Goal: Task Accomplishment & Management: Contribute content

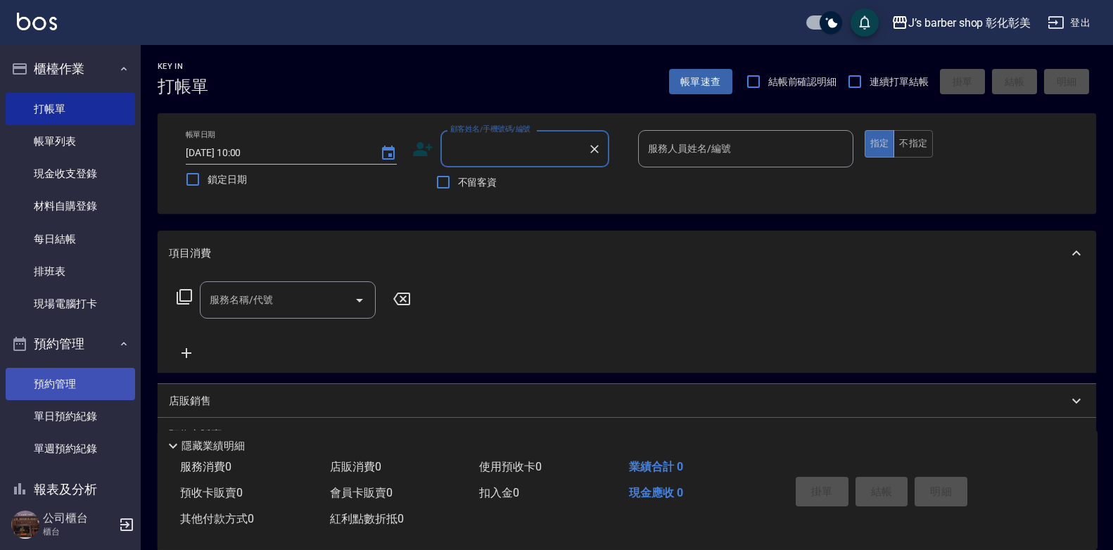
click at [62, 389] on link "預約管理" at bounding box center [70, 384] width 129 height 32
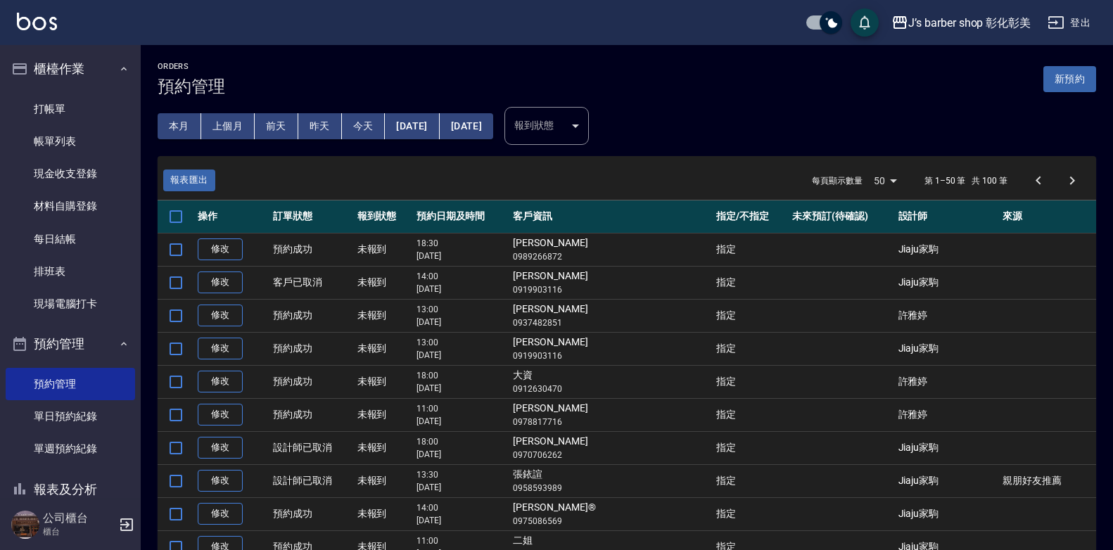
click at [351, 127] on button "今天" at bounding box center [364, 126] width 44 height 26
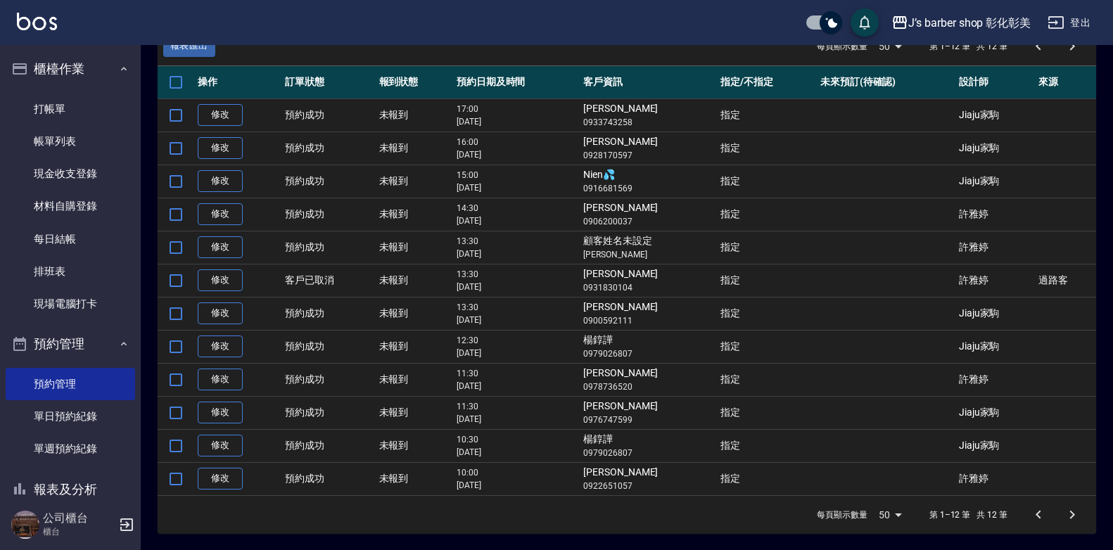
scroll to position [135, 0]
click at [63, 201] on link "材料自購登錄" at bounding box center [70, 206] width 129 height 32
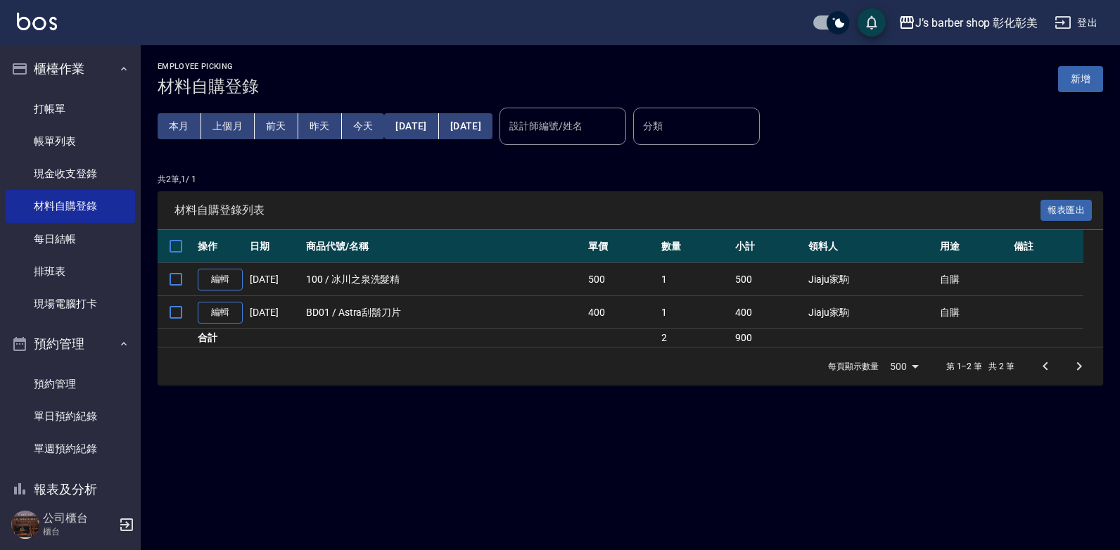
click at [1097, 74] on button "新增" at bounding box center [1080, 79] width 45 height 26
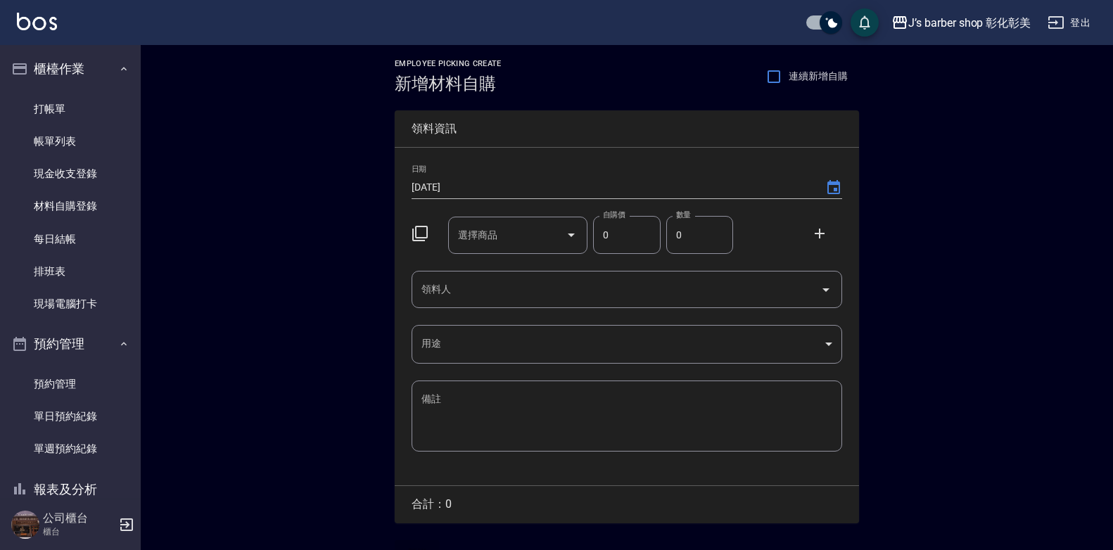
click at [476, 246] on input "選擇商品" at bounding box center [507, 235] width 106 height 25
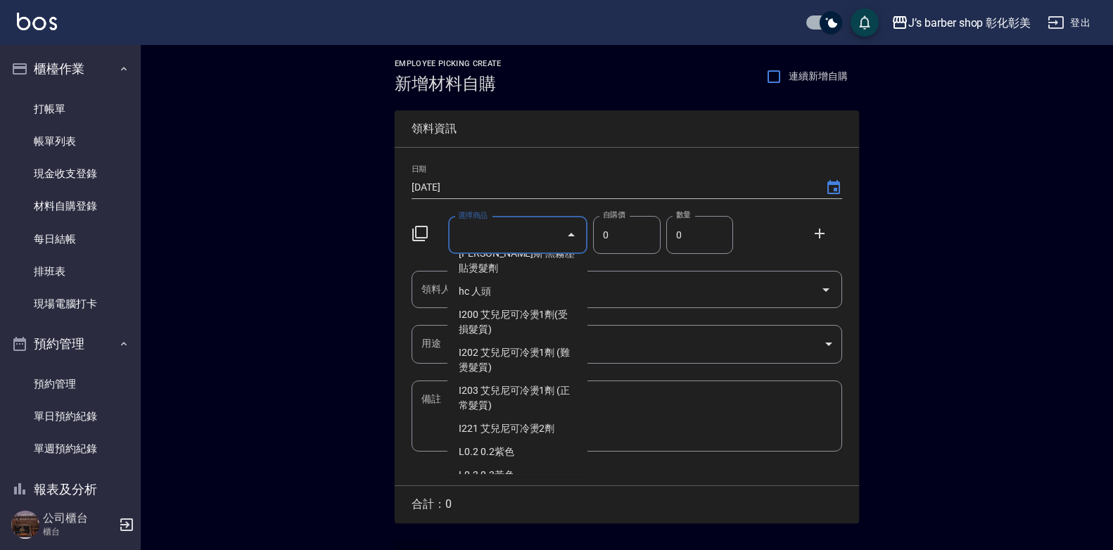
scroll to position [2111, 0]
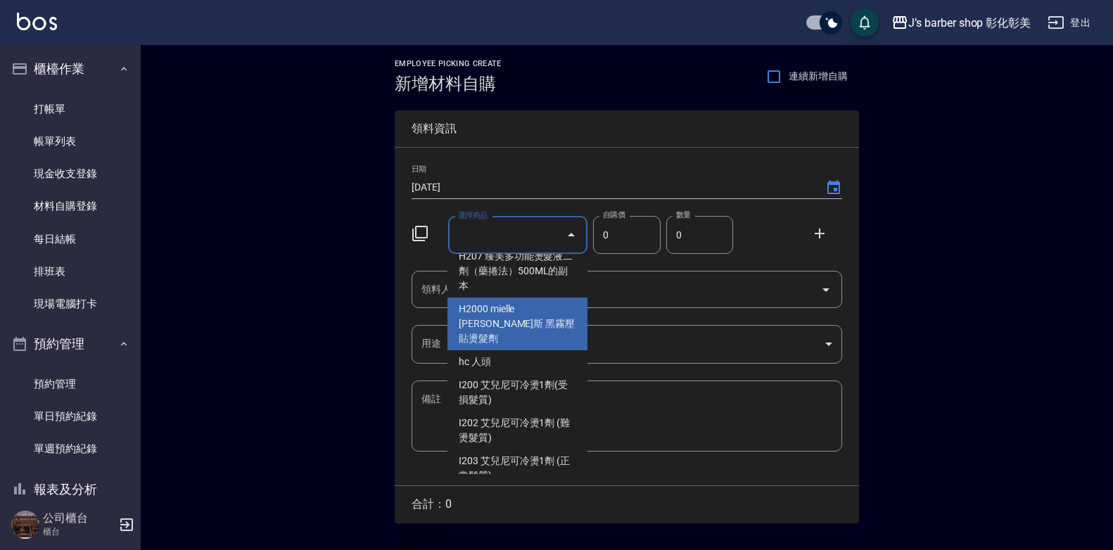
click at [533, 347] on li "H2000 mielle [PERSON_NAME]斯 黑霧壓貼燙髮劑" at bounding box center [517, 324] width 140 height 53
type input "mielle [PERSON_NAME]斯 黑霧壓貼燙髮劑"
type input "520"
type input "1"
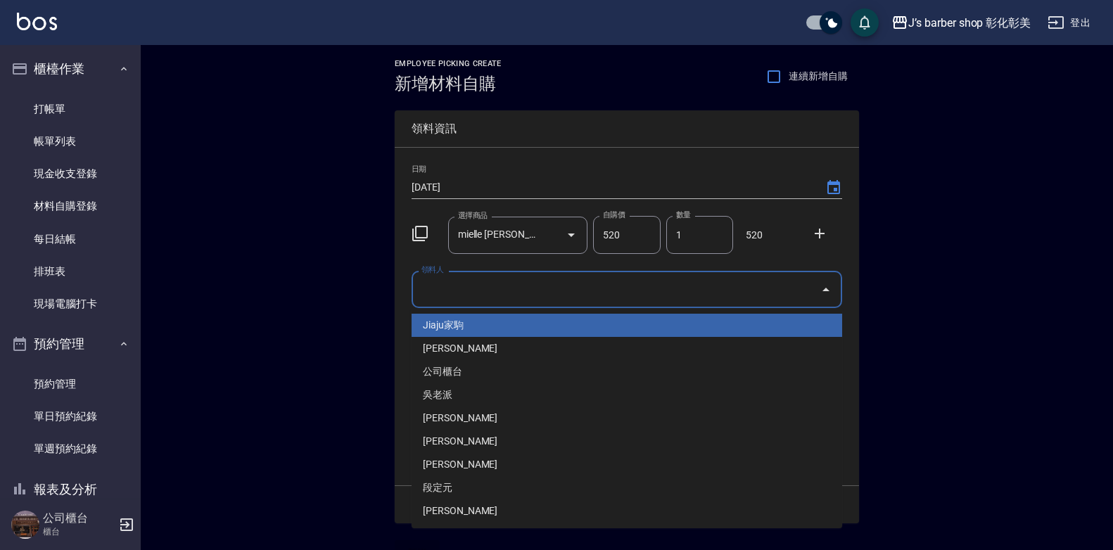
click at [597, 297] on input "領料人" at bounding box center [616, 289] width 397 height 25
click at [566, 322] on li "Jiaju家駒" at bounding box center [627, 325] width 431 height 23
type input "Jiaju家駒"
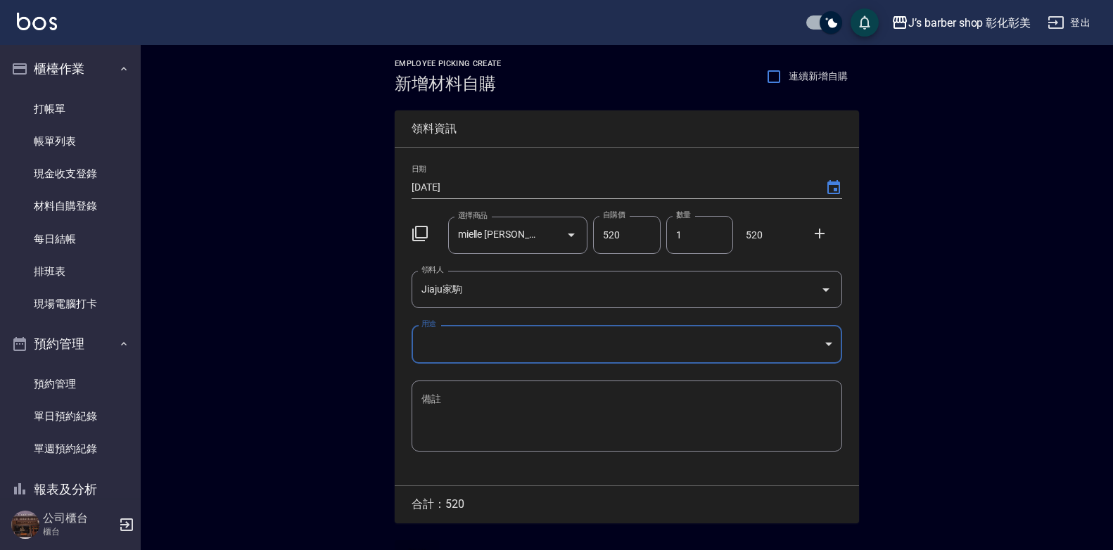
click at [559, 331] on body "J’s barber shop 彰化彰美 登出 櫃檯作業 打帳單 帳單列表 現金收支登錄 材料自購登錄 每日結帳 排班表 現場電腦打卡 預約管理 預約管理 單…" at bounding box center [556, 290] width 1113 height 580
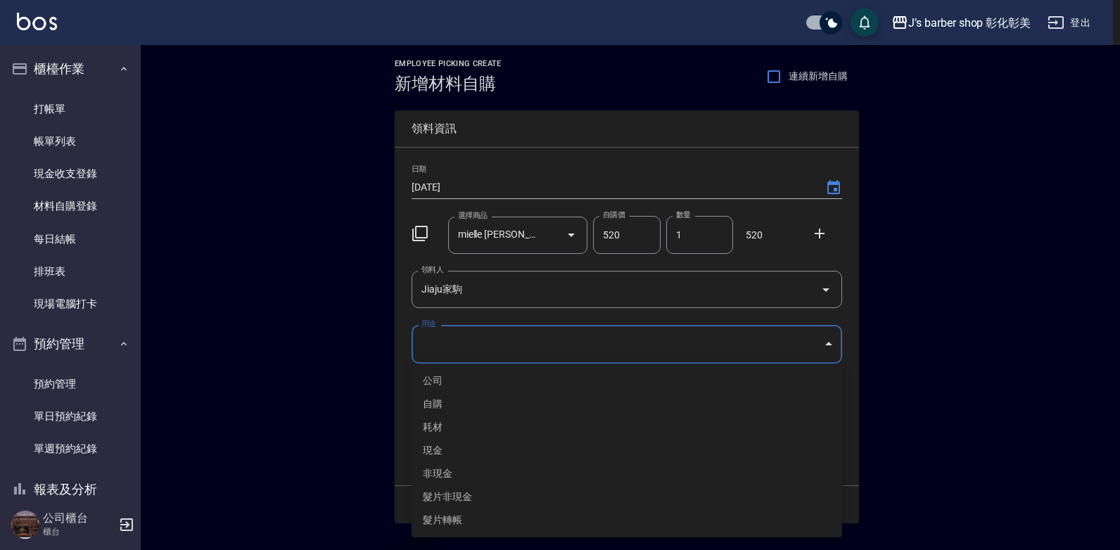
click at [491, 401] on li "自購" at bounding box center [627, 404] width 431 height 23
type input "自購"
click at [491, 401] on li "自購" at bounding box center [627, 404] width 431 height 23
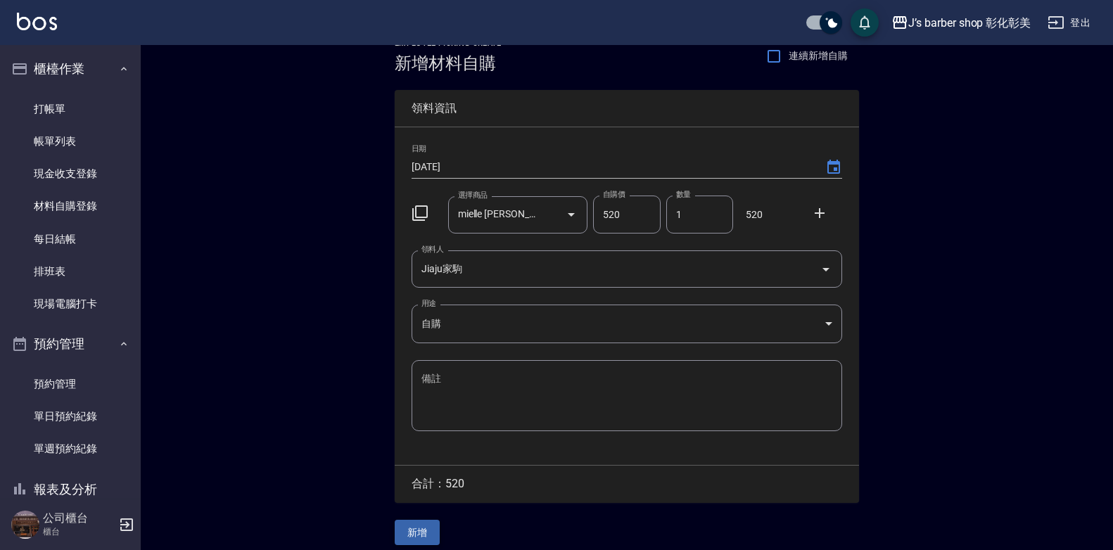
scroll to position [32, 0]
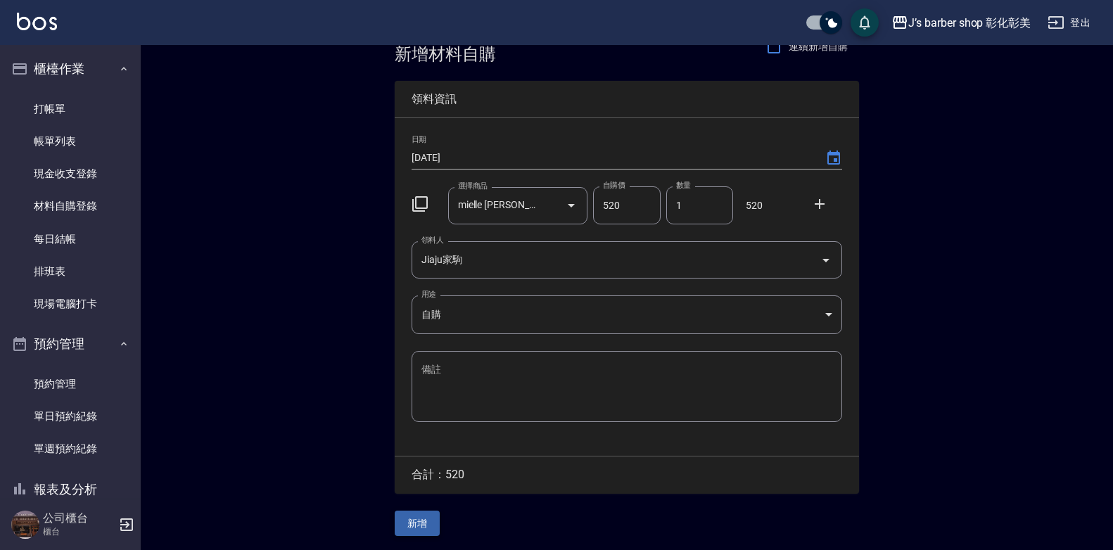
click at [416, 523] on button "新增" at bounding box center [417, 524] width 45 height 26
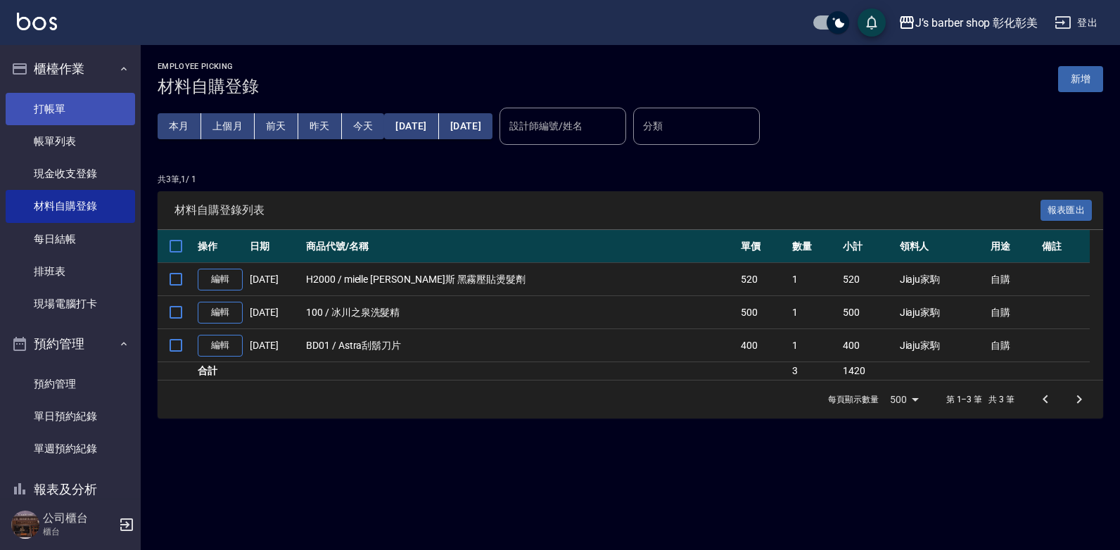
click at [39, 112] on link "打帳單" at bounding box center [70, 109] width 129 height 32
